Goal: Transaction & Acquisition: Purchase product/service

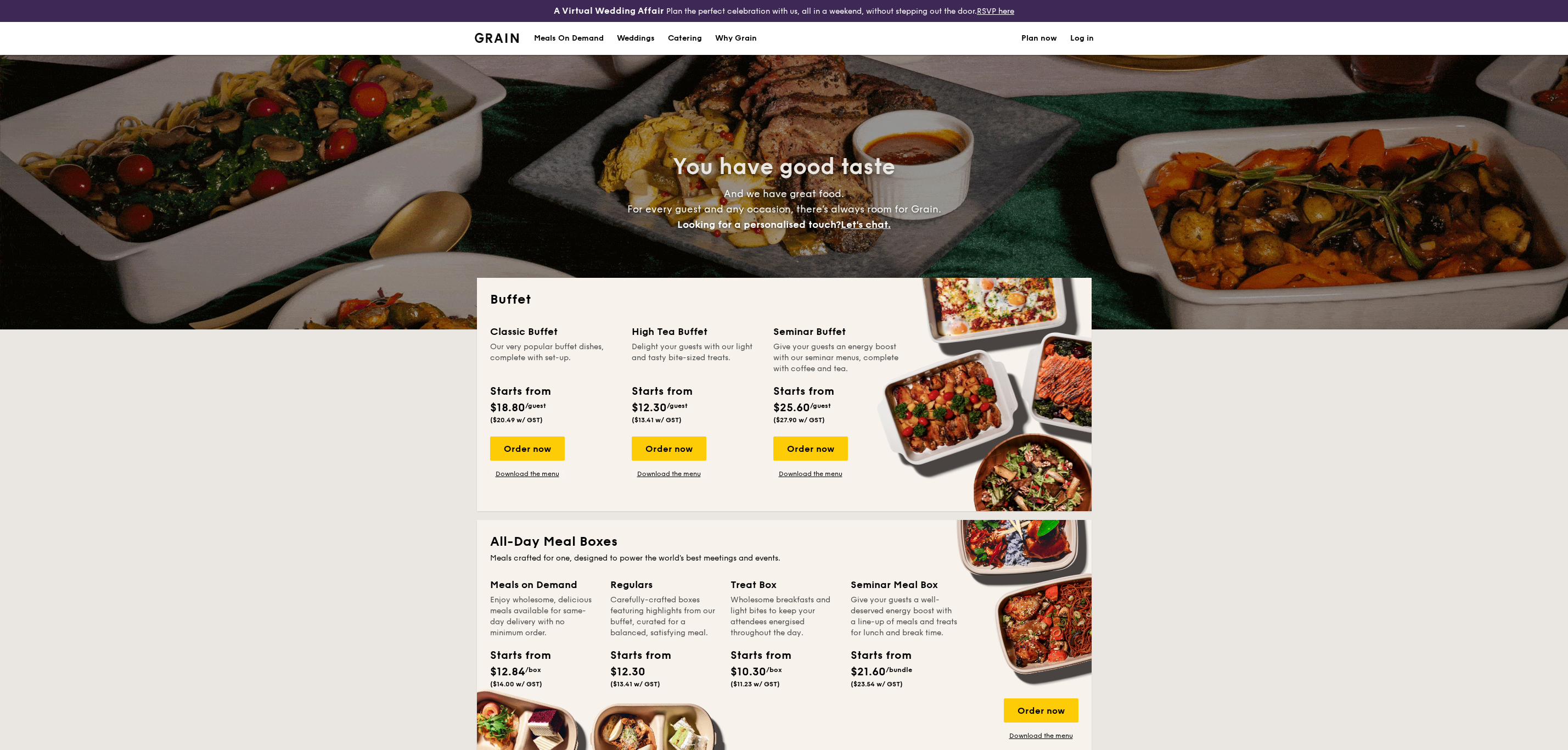
select select
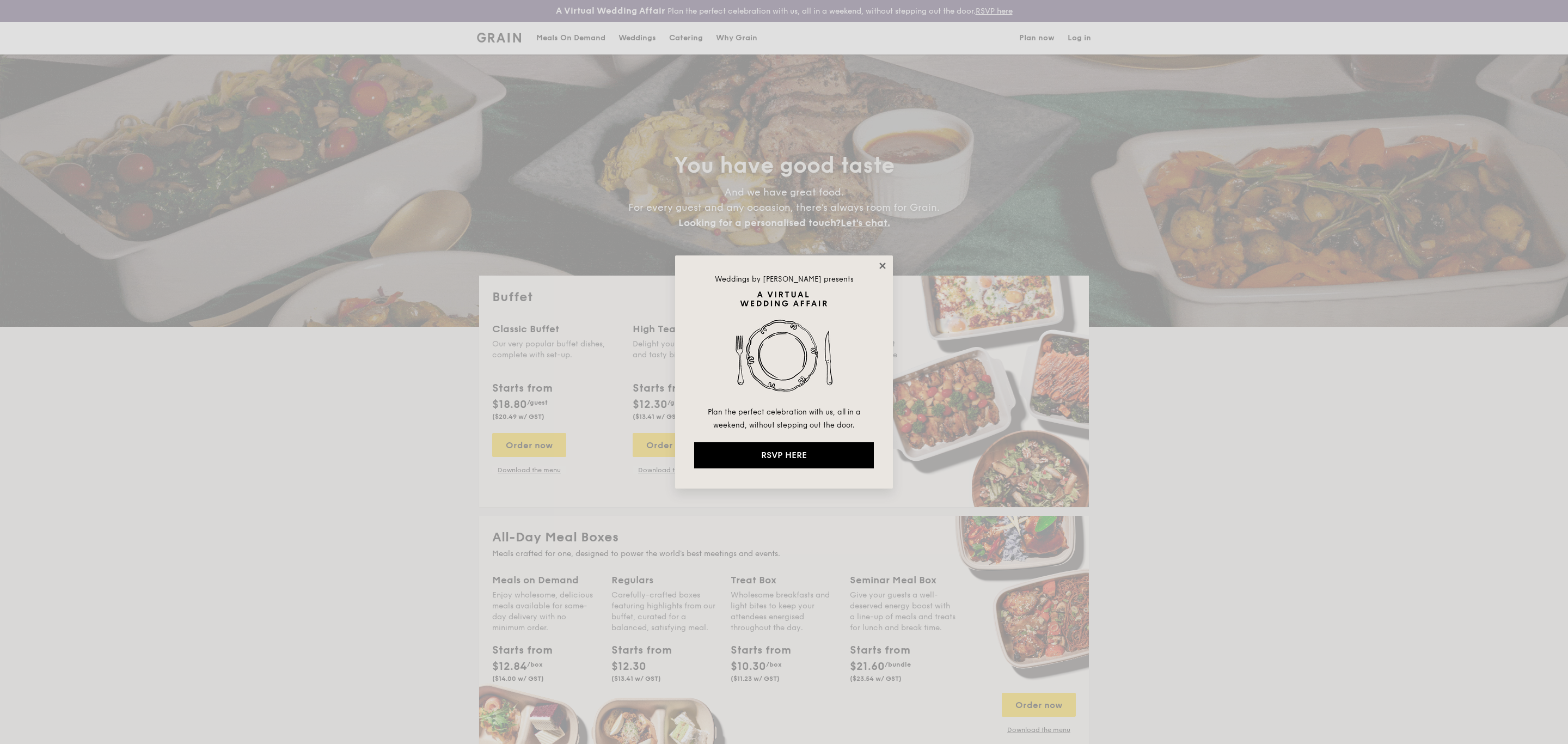
click at [881, 264] on icon at bounding box center [882, 265] width 6 height 6
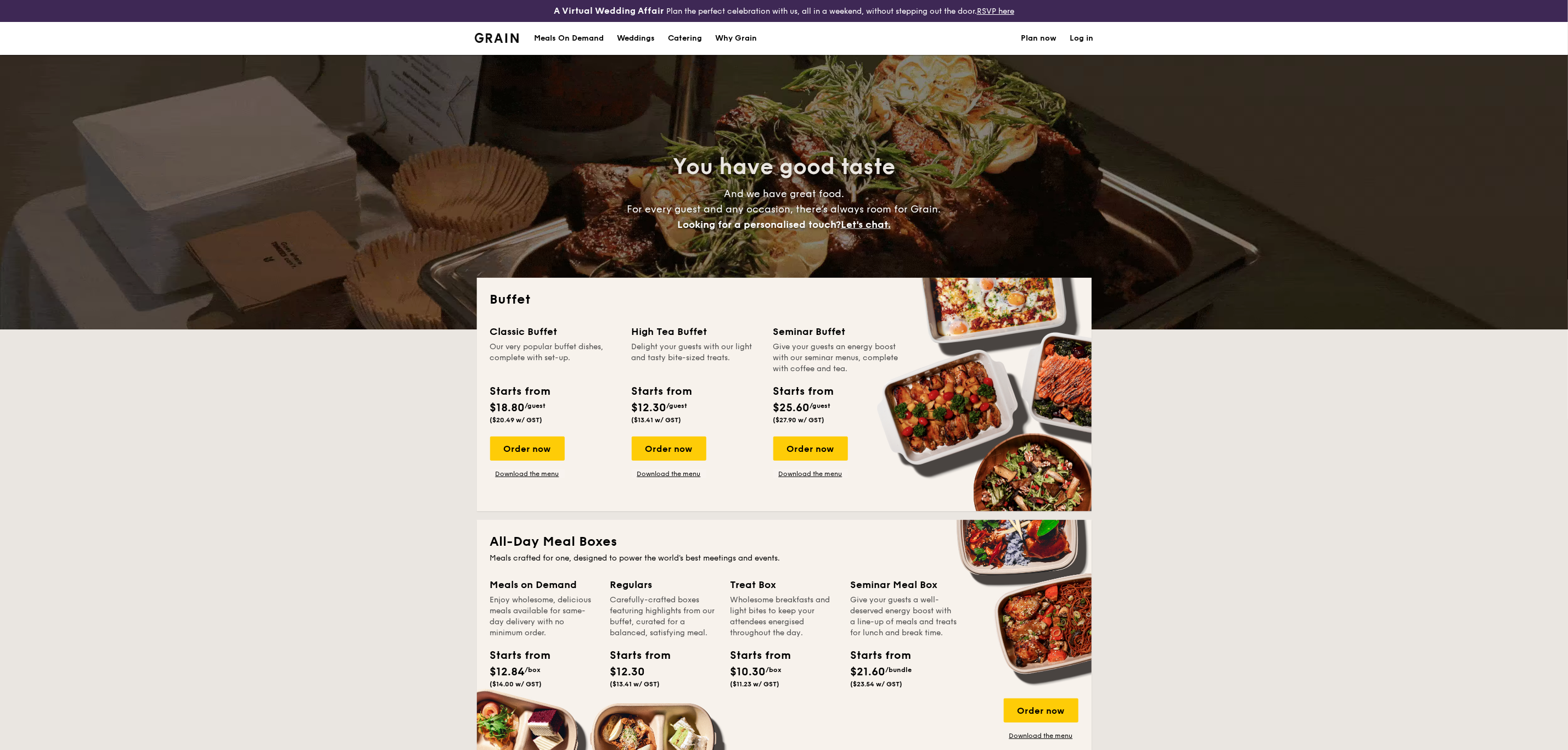
click at [550, 33] on div "Meals On Demand" at bounding box center [569, 38] width 70 height 33
